Goal: Find specific page/section: Find specific page/section

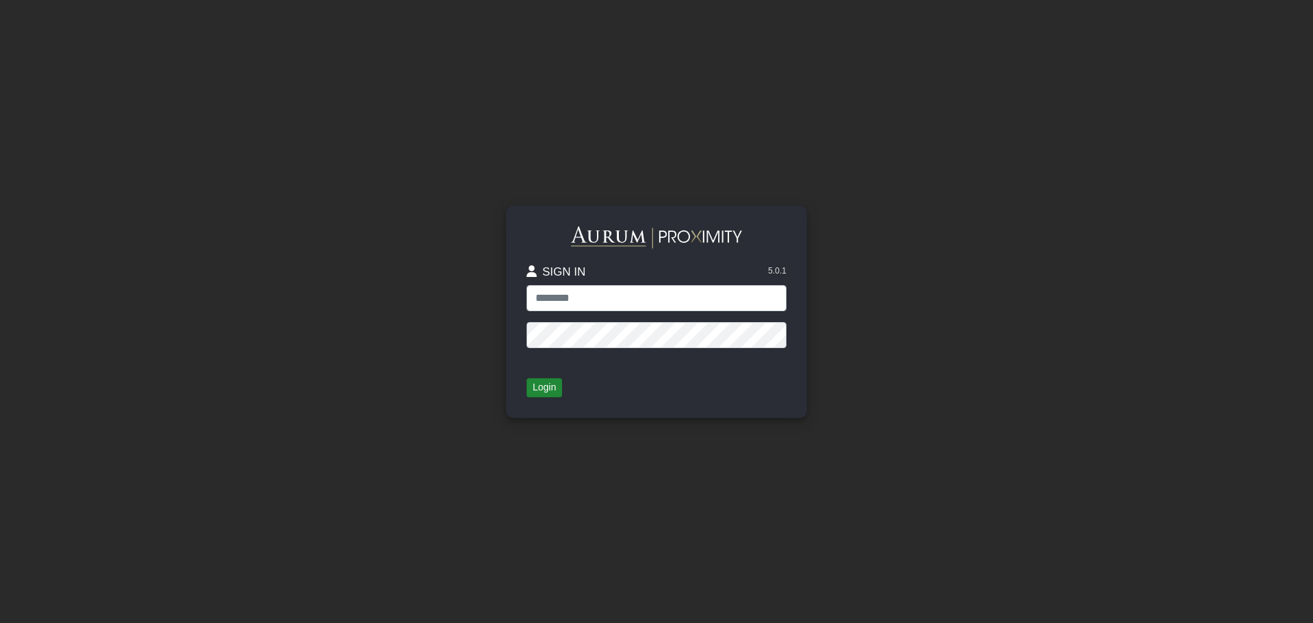
type input "**********"
click at [551, 392] on button "Login" at bounding box center [544, 387] width 36 height 19
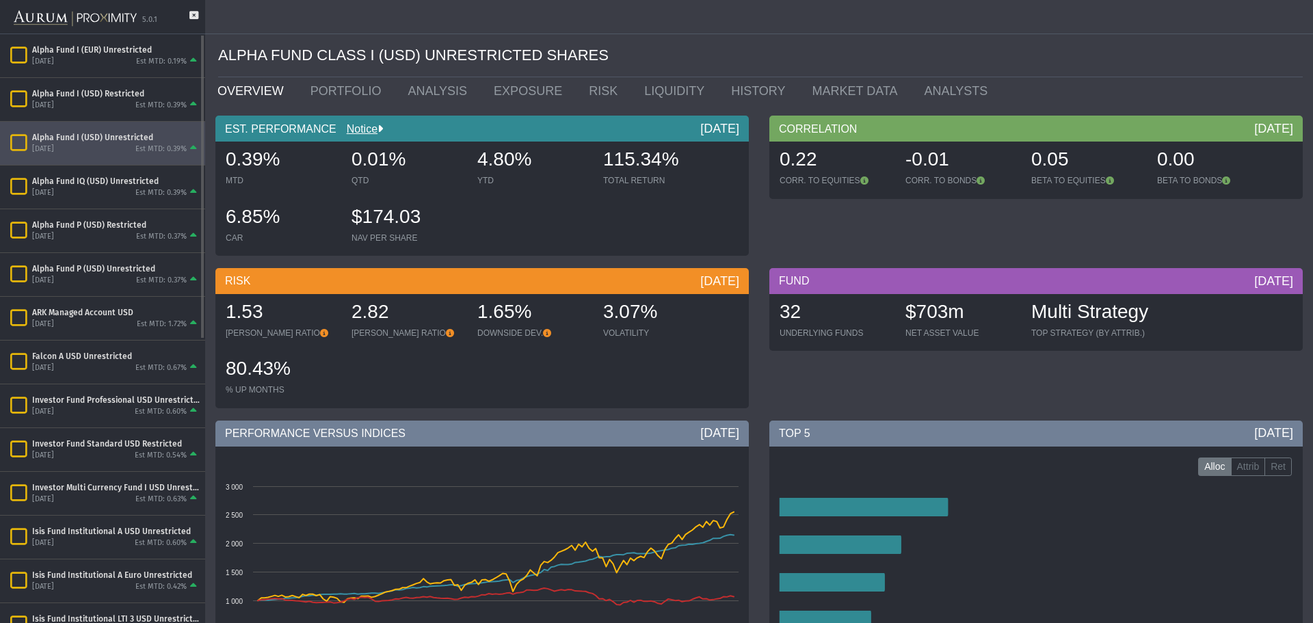
click at [153, 152] on div "Est MTD: 0.39%" at bounding box center [160, 149] width 51 height 10
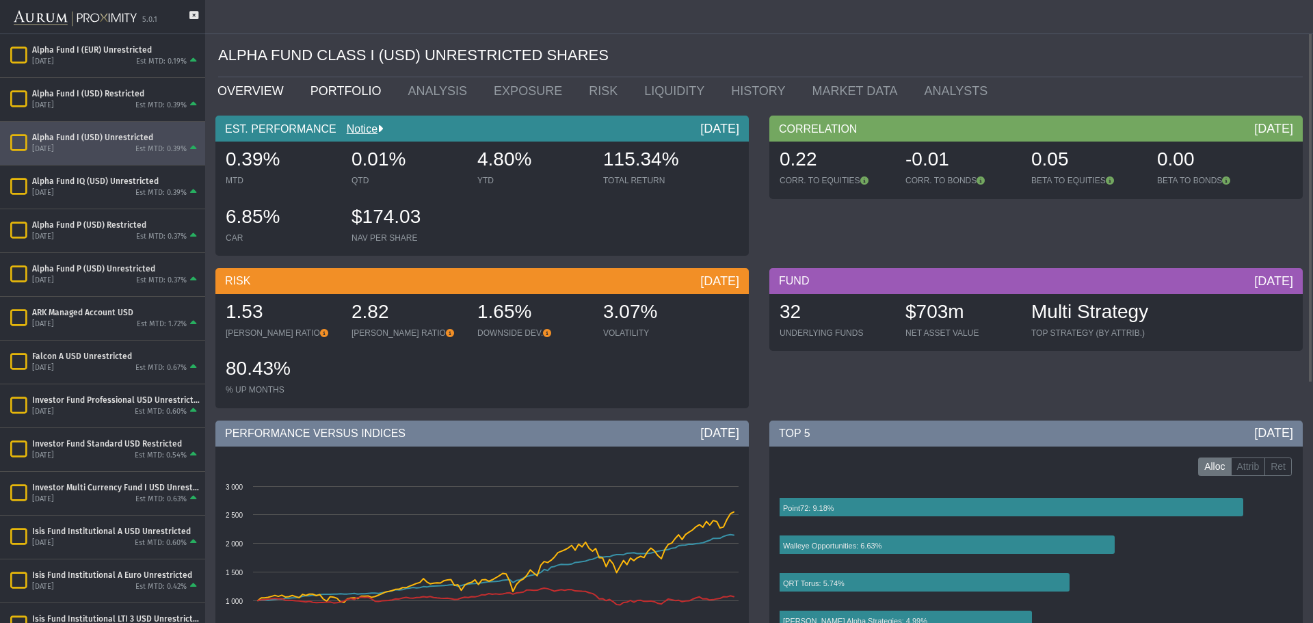
click at [358, 96] on link "PORTFOLIO" at bounding box center [349, 90] width 98 height 27
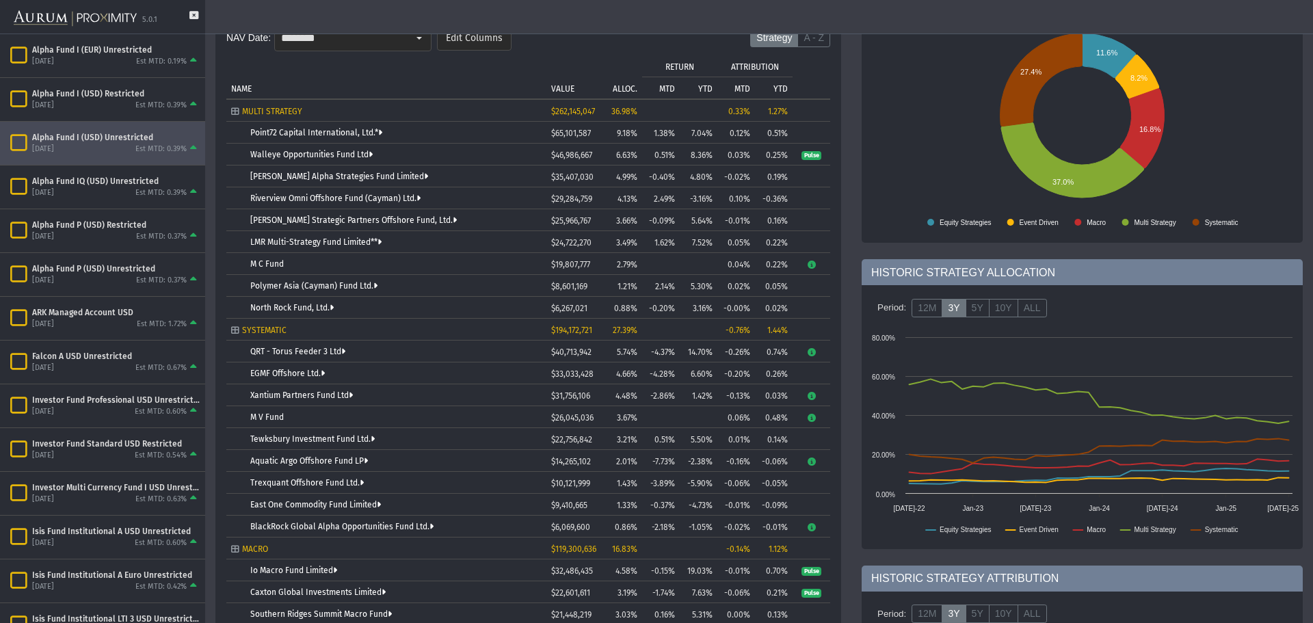
scroll to position [126, 0]
click at [412, 529] on link "BlackRock Global Alpha Opportunities Fund Ltd." at bounding box center [341, 526] width 183 height 10
